Goal: Find specific page/section: Find specific page/section

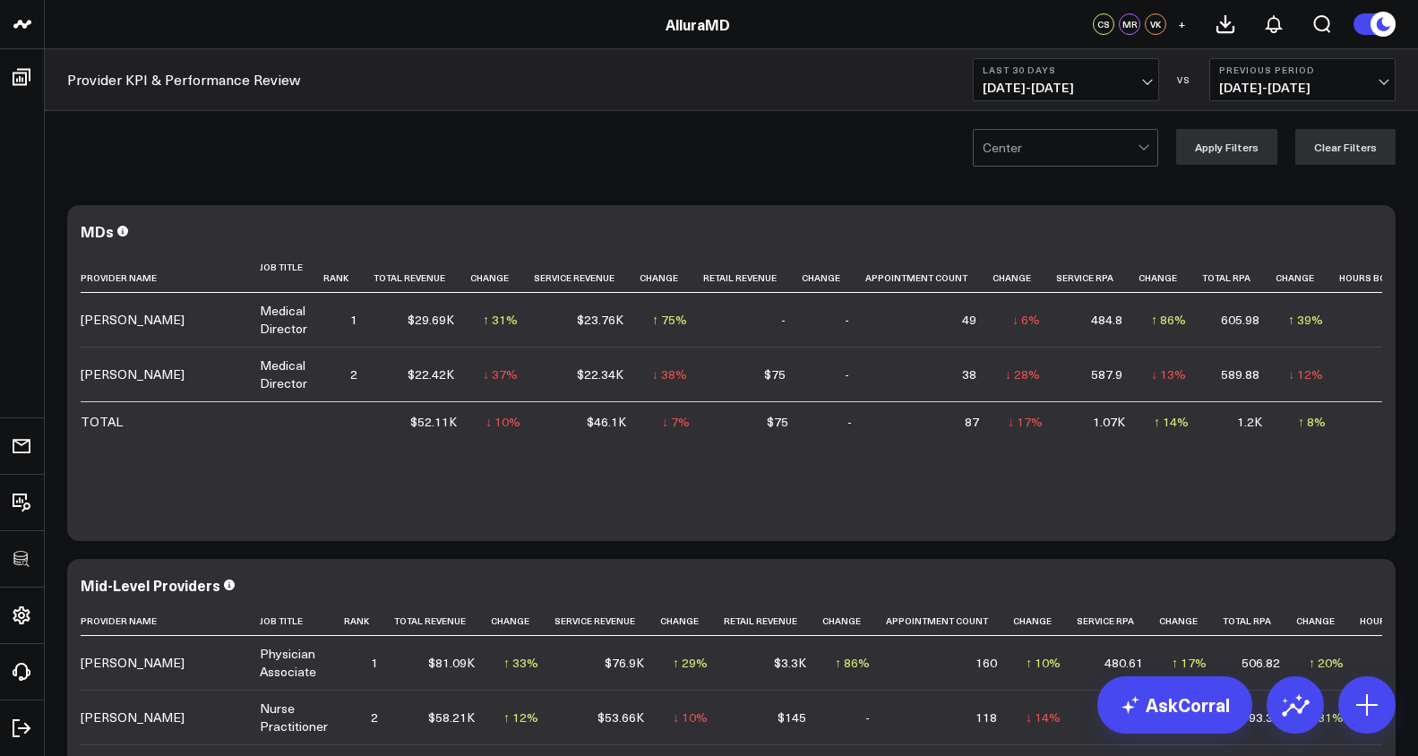
scroll to position [735, 0]
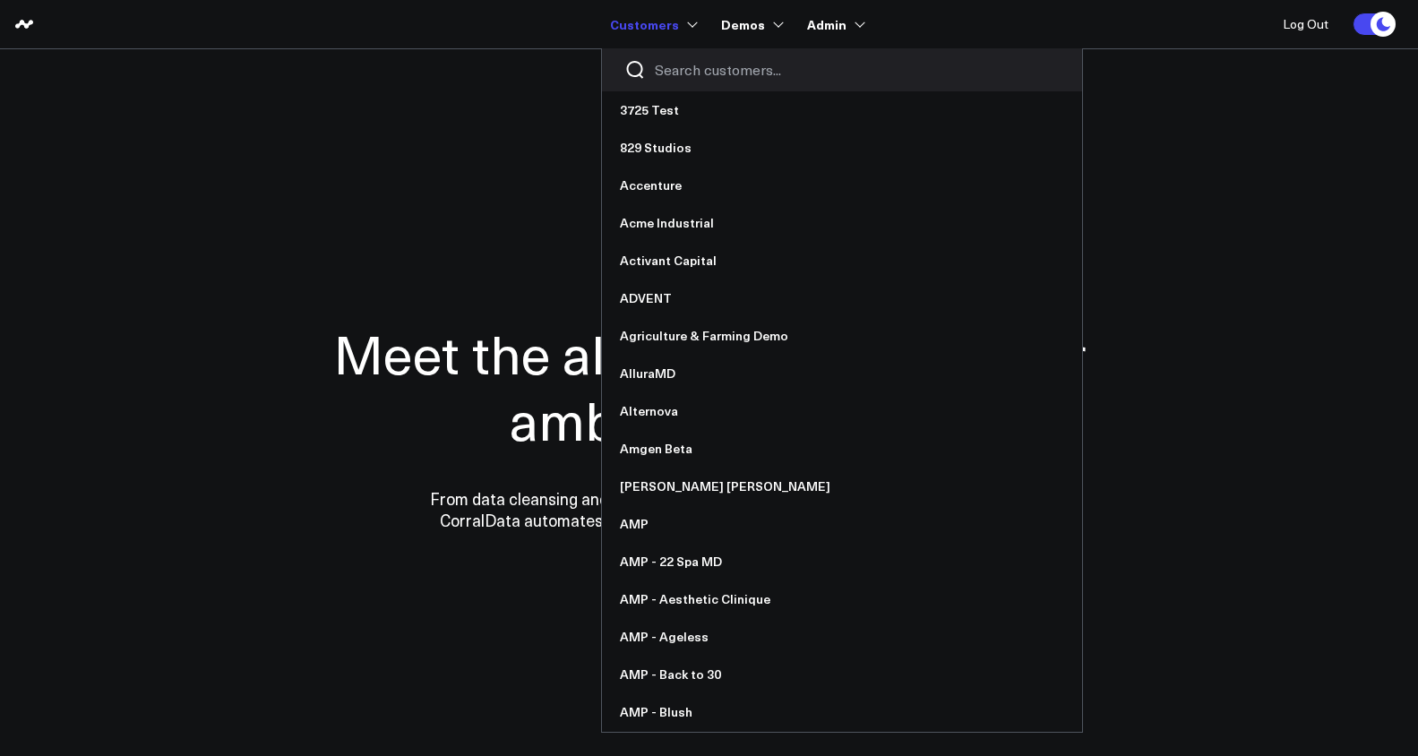
click at [682, 66] on input "Search customers input" at bounding box center [857, 70] width 405 height 20
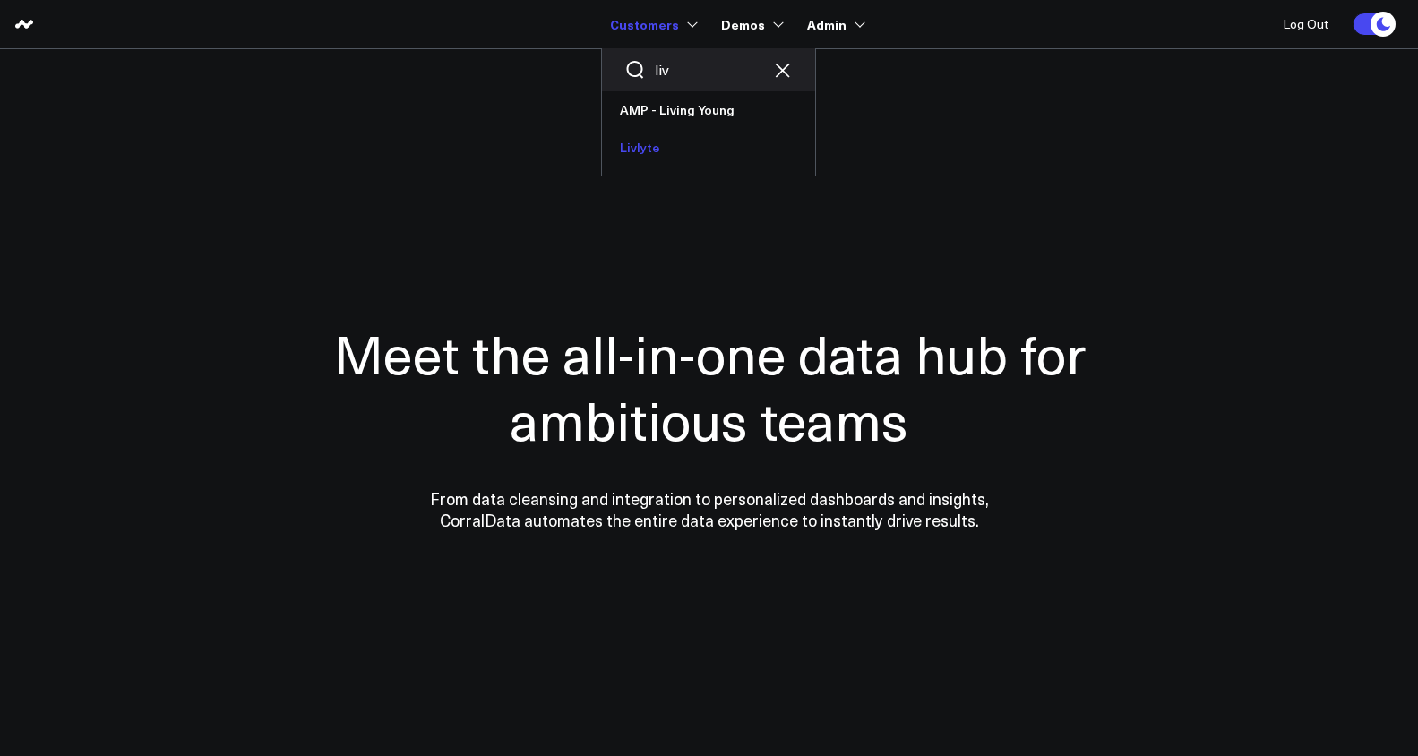
type input "liv"
click at [685, 140] on link "Livlyte" at bounding box center [708, 148] width 213 height 38
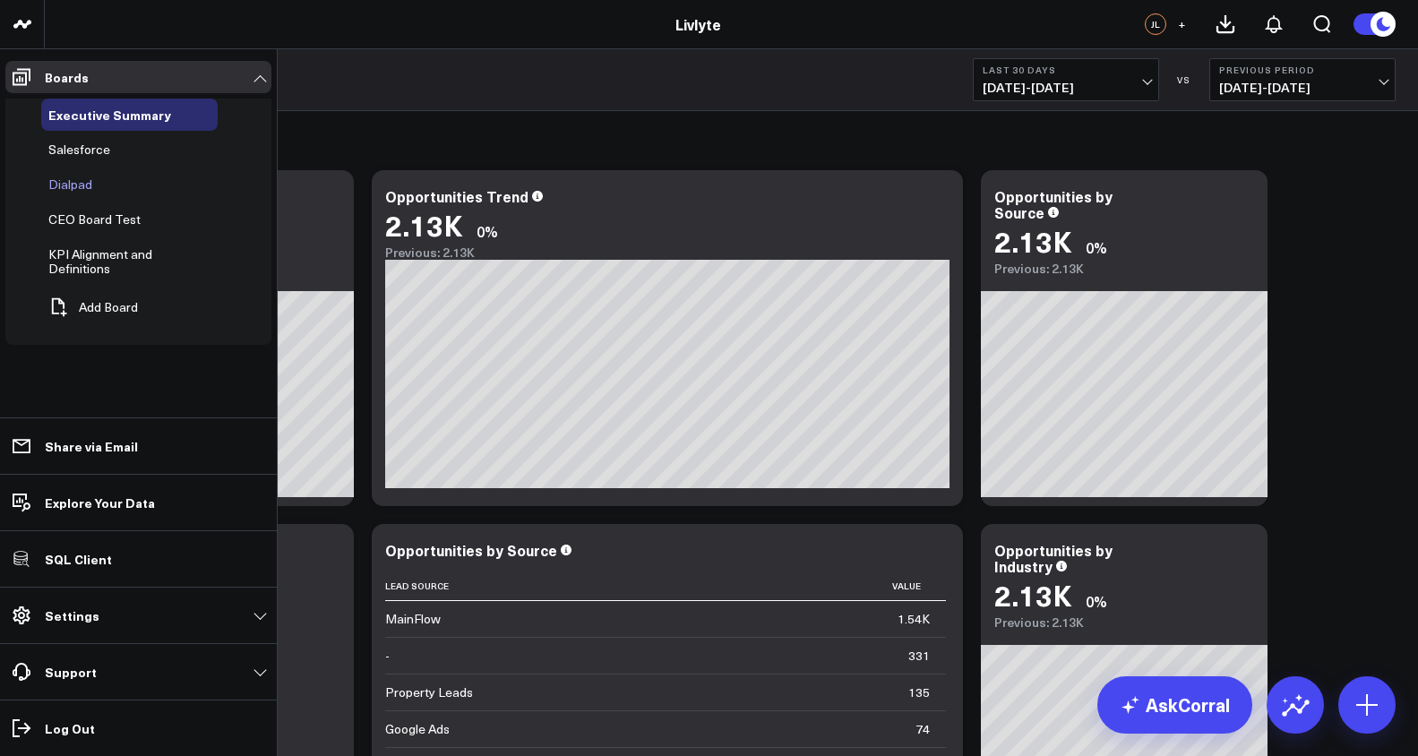
click at [78, 184] on span "Dialpad" at bounding box center [70, 184] width 44 height 17
